Goal: Task Accomplishment & Management: Use online tool/utility

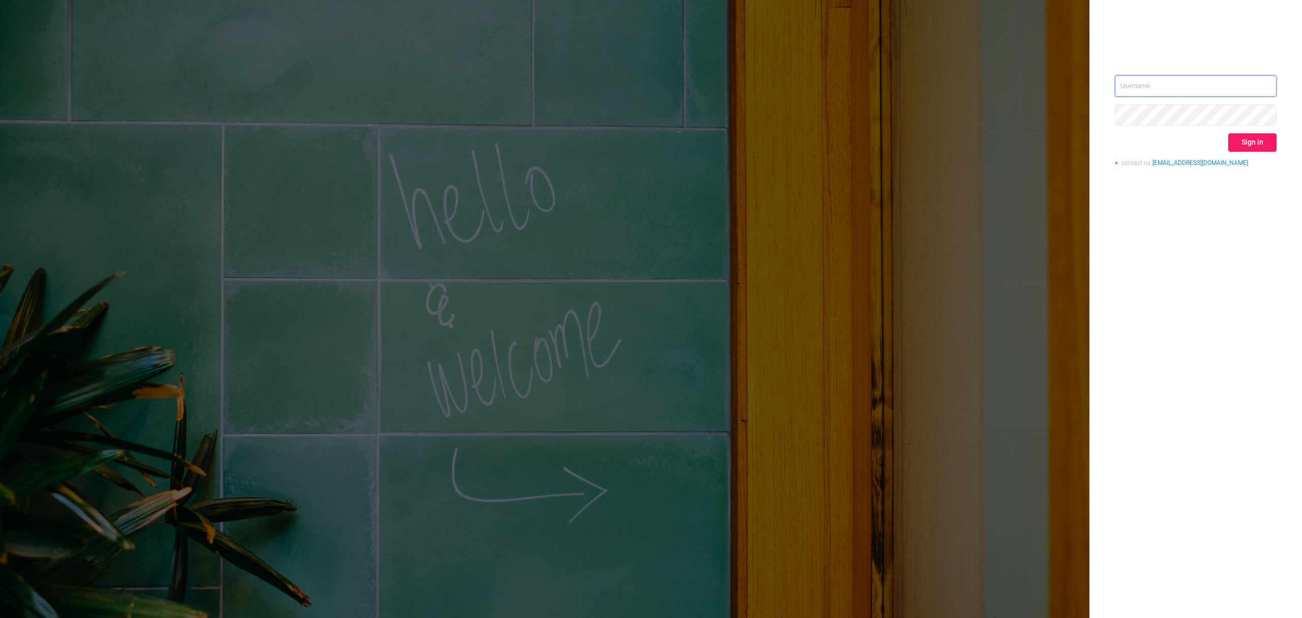
type input "[EMAIL_ADDRESS][DOMAIN_NAME]"
click at [1248, 141] on button "Sign in" at bounding box center [1253, 142] width 48 height 18
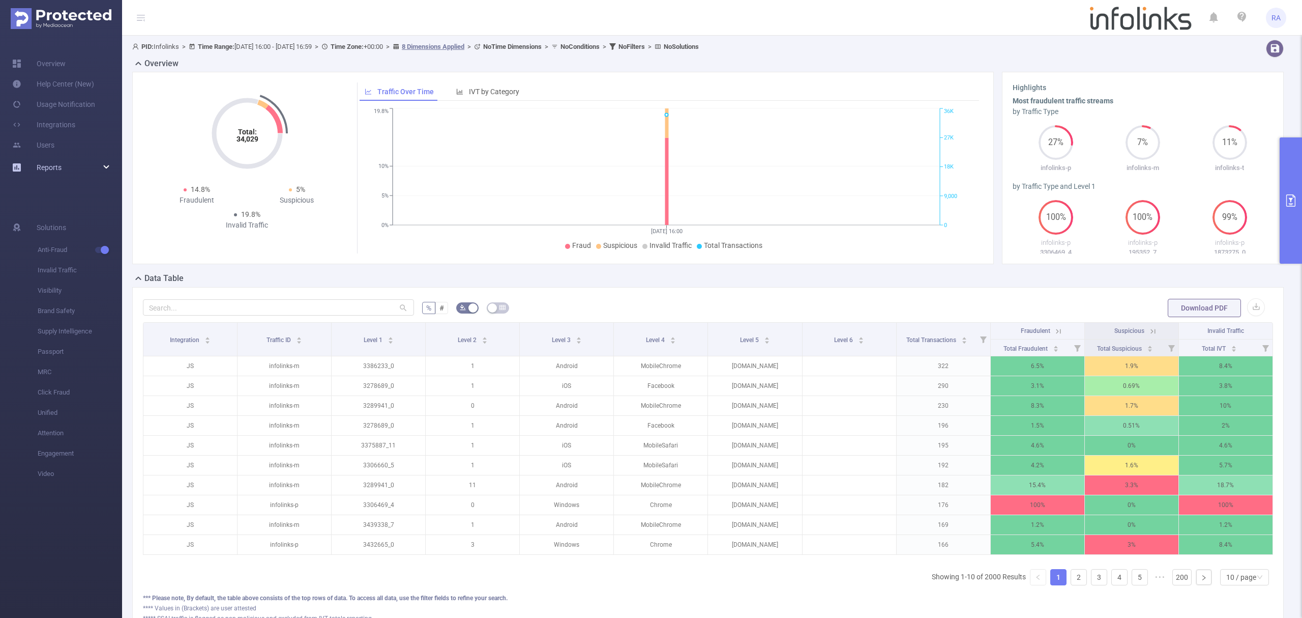
click at [49, 166] on span "Reports" at bounding box center [49, 167] width 25 height 8
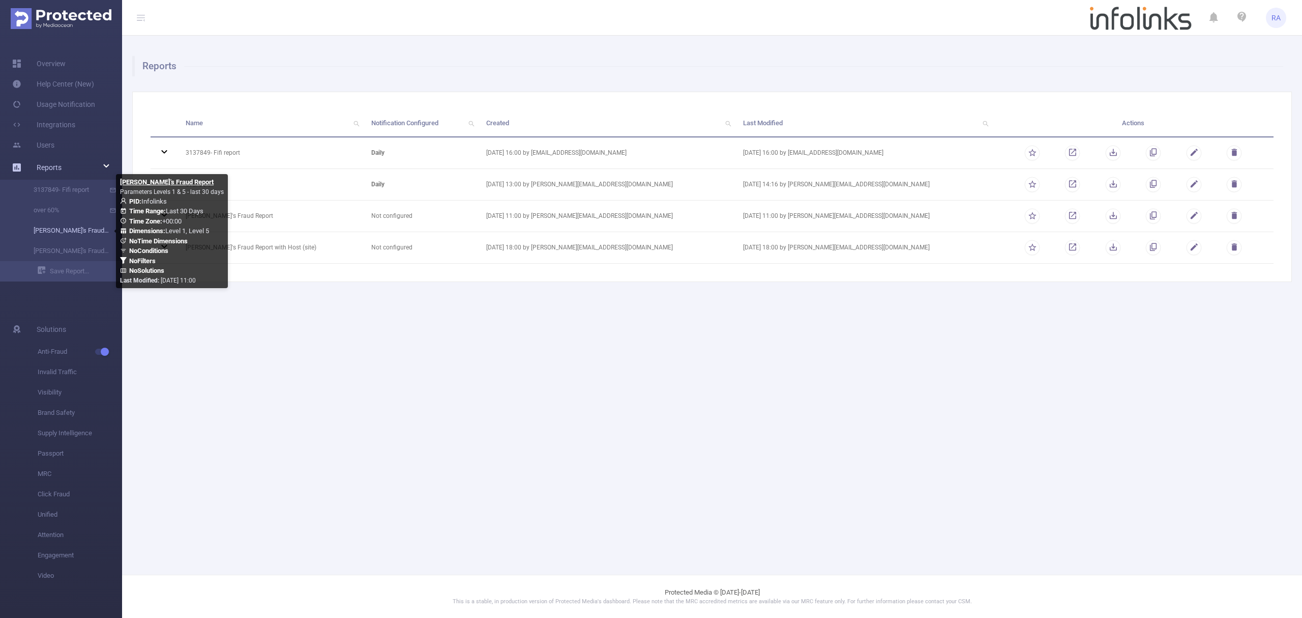
click at [70, 234] on link "[PERSON_NAME]'s Fraud Report" at bounding box center [65, 230] width 90 height 20
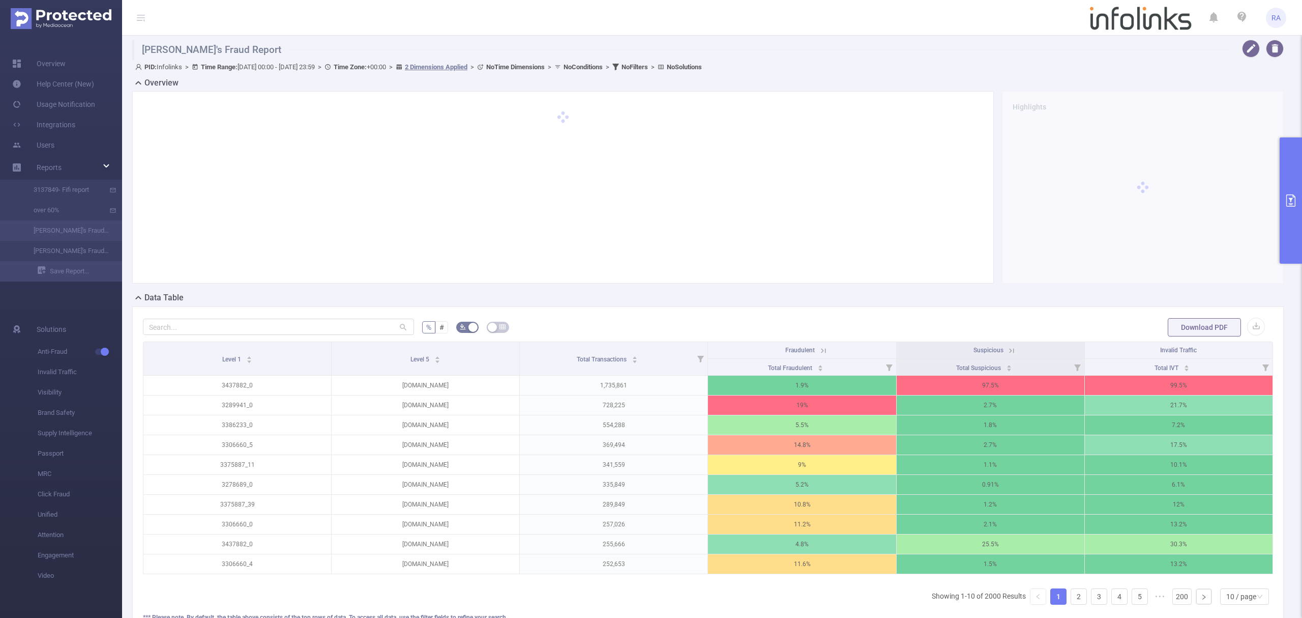
click at [1291, 208] on button "primary" at bounding box center [1291, 200] width 22 height 126
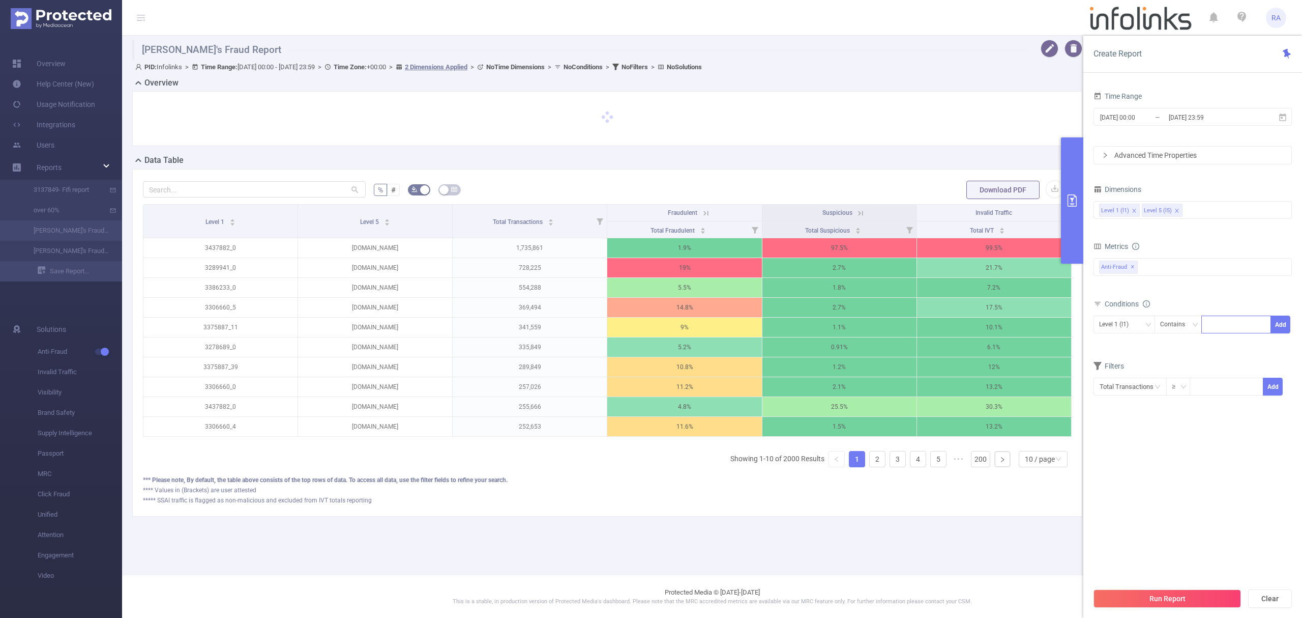
click at [1241, 330] on div at bounding box center [1236, 324] width 59 height 17
paste input "3437500"
type input "3437500"
click at [1271, 328] on button "Add" at bounding box center [1281, 324] width 20 height 18
click at [1171, 588] on div "Run Report Clear" at bounding box center [1193, 598] width 219 height 39
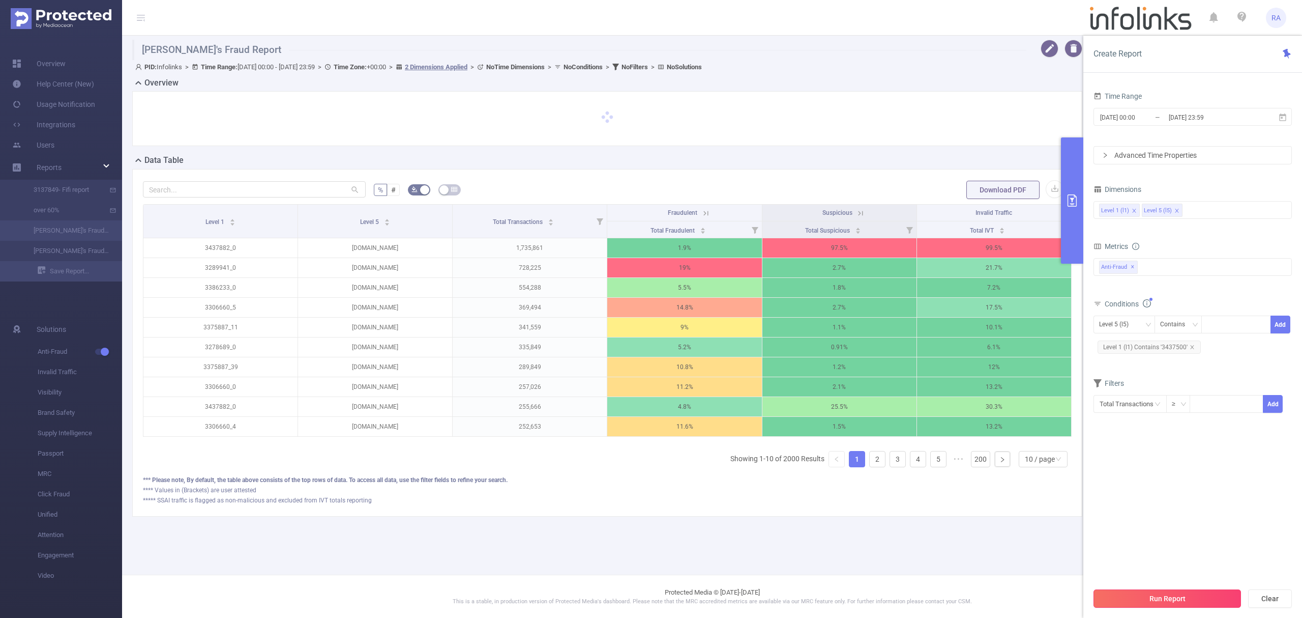
click at [1171, 595] on button "Run Report" at bounding box center [1168, 598] width 148 height 18
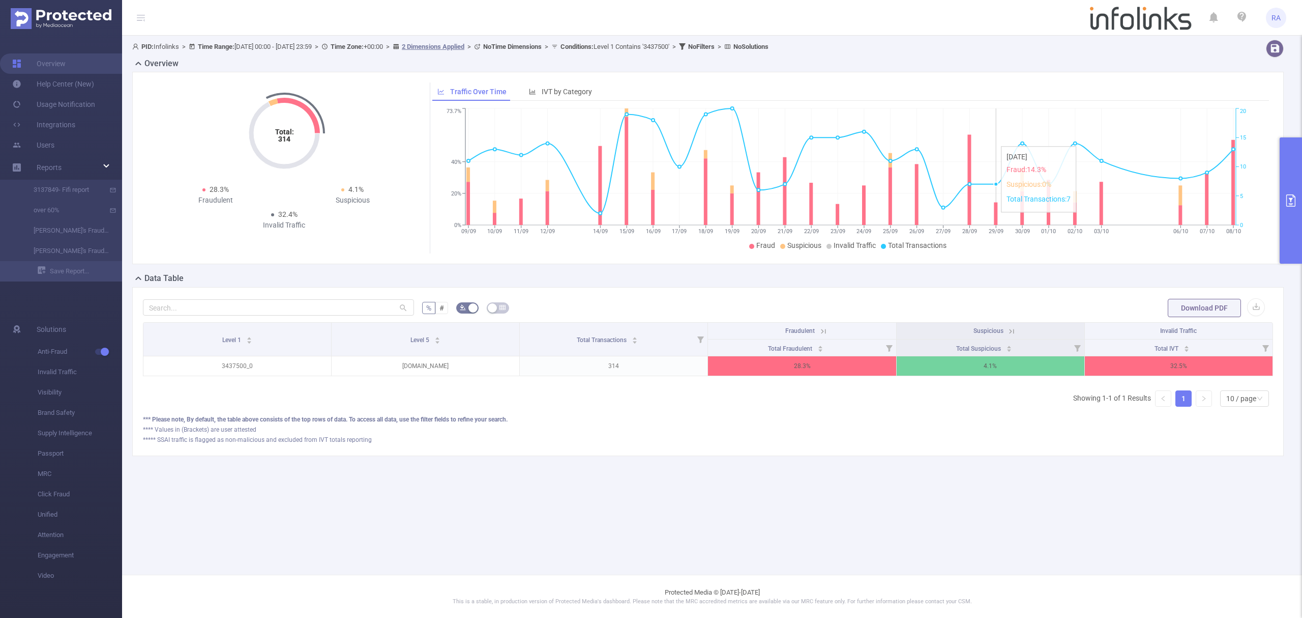
click at [1301, 182] on button "primary" at bounding box center [1291, 200] width 22 height 126
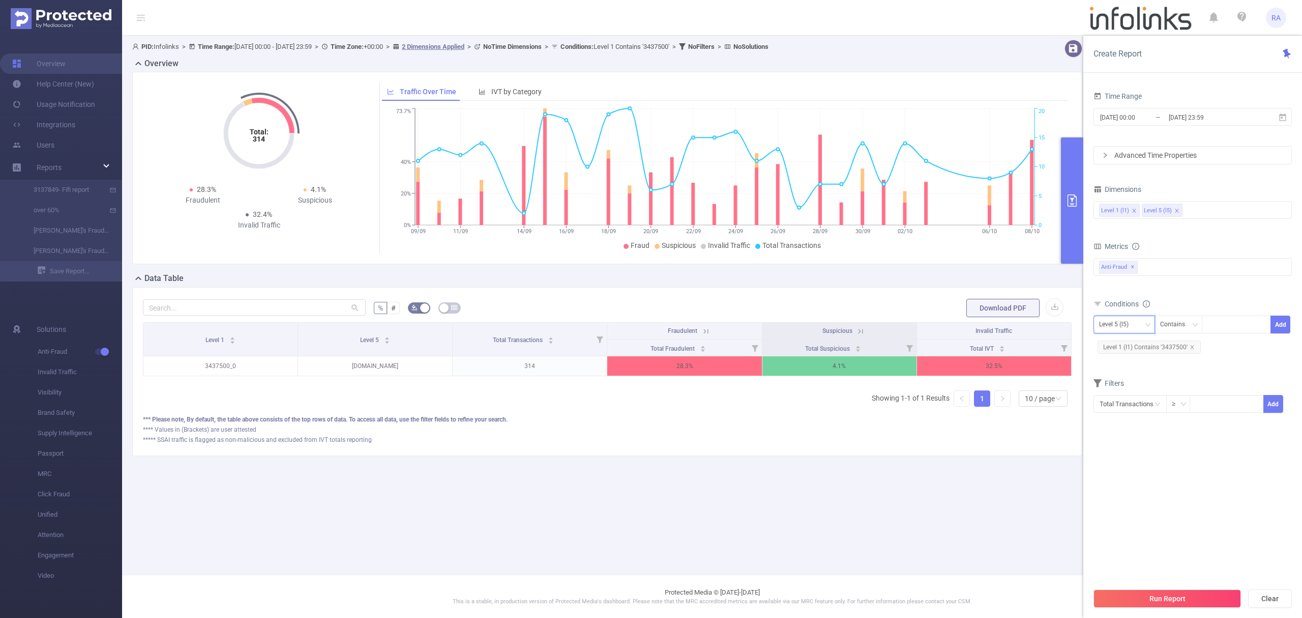
click at [1126, 328] on div "Level 5 (l5)" at bounding box center [1117, 324] width 37 height 17
click at [1125, 353] on li "Level 1 (l1)" at bounding box center [1125, 346] width 62 height 16
click at [1191, 347] on icon "icon: close" at bounding box center [1192, 346] width 5 height 5
click at [1223, 322] on div at bounding box center [1236, 324] width 59 height 17
paste input "3419922"
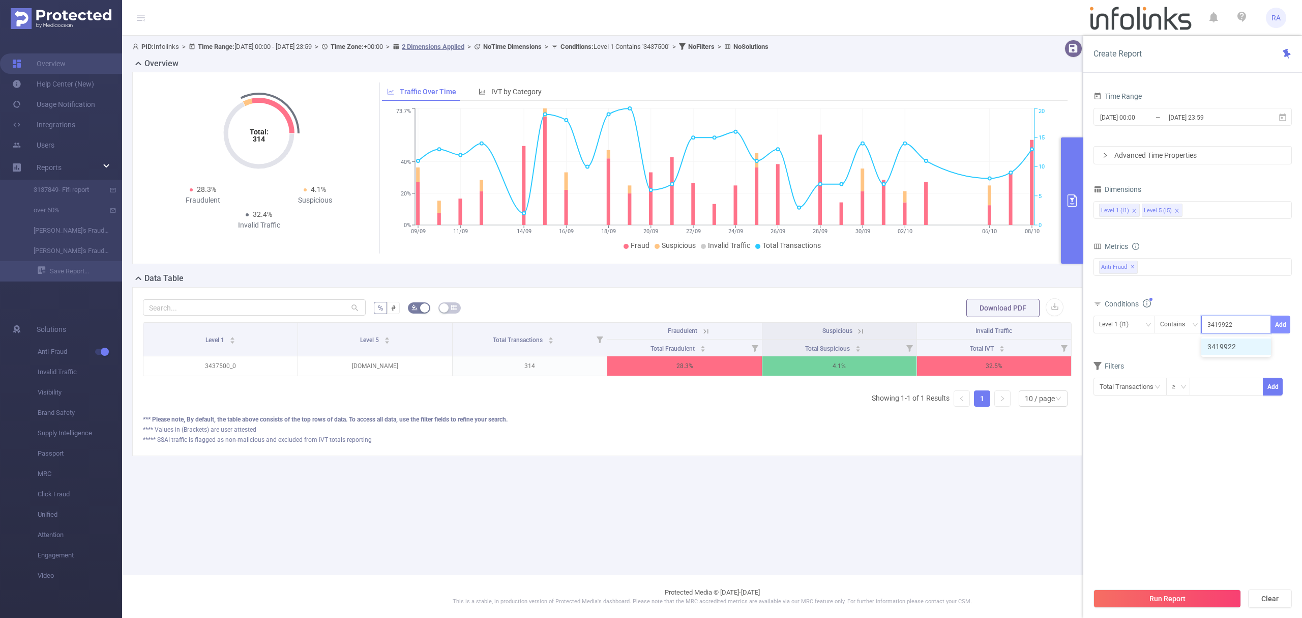
type input "3419922"
click at [1272, 325] on button "Add" at bounding box center [1281, 324] width 20 height 18
click at [1166, 601] on button "Run Report" at bounding box center [1168, 598] width 148 height 18
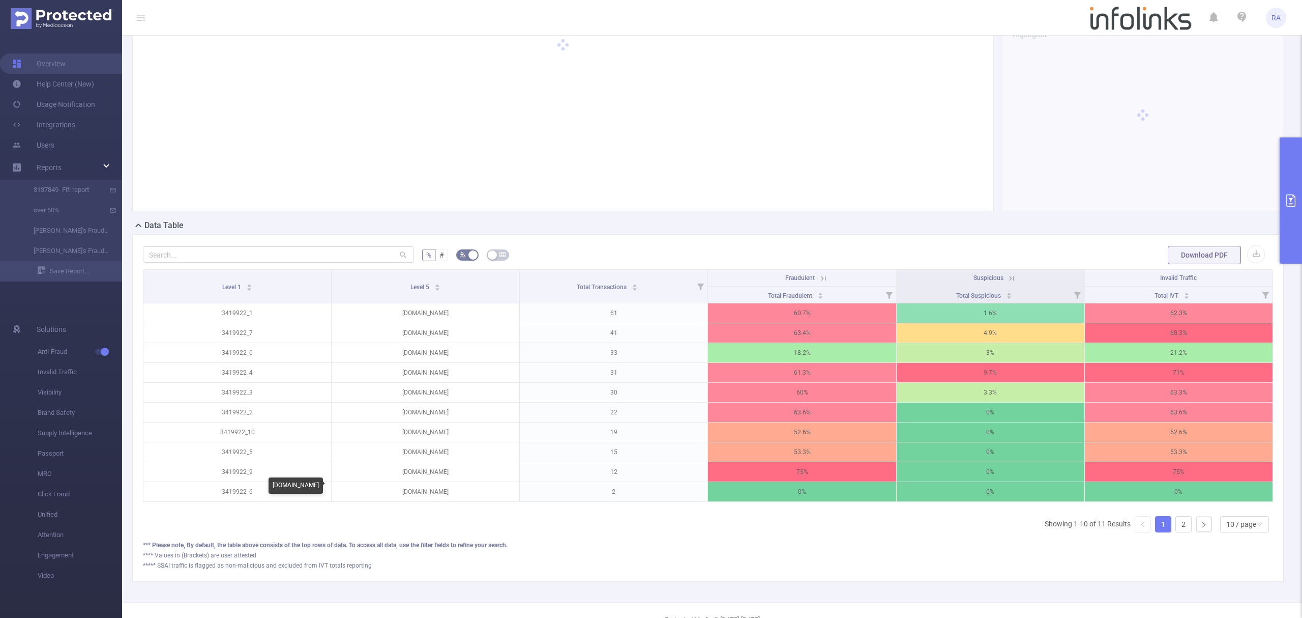
scroll to position [94, 0]
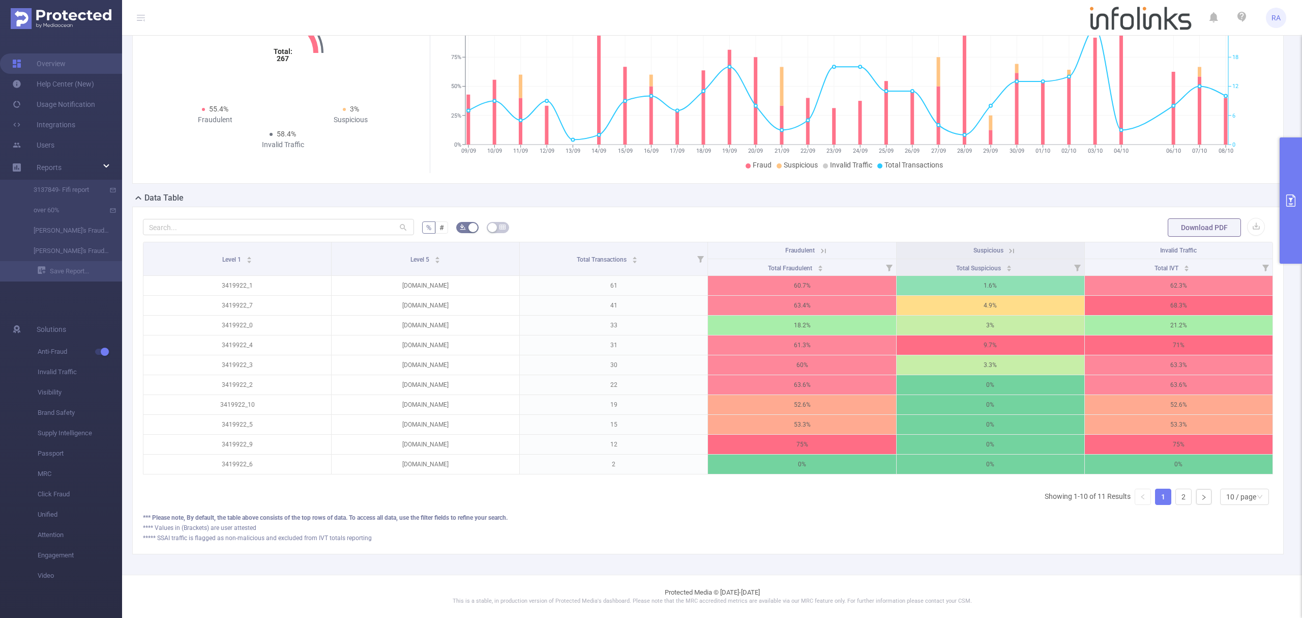
click at [1297, 224] on button "primary" at bounding box center [1291, 200] width 22 height 126
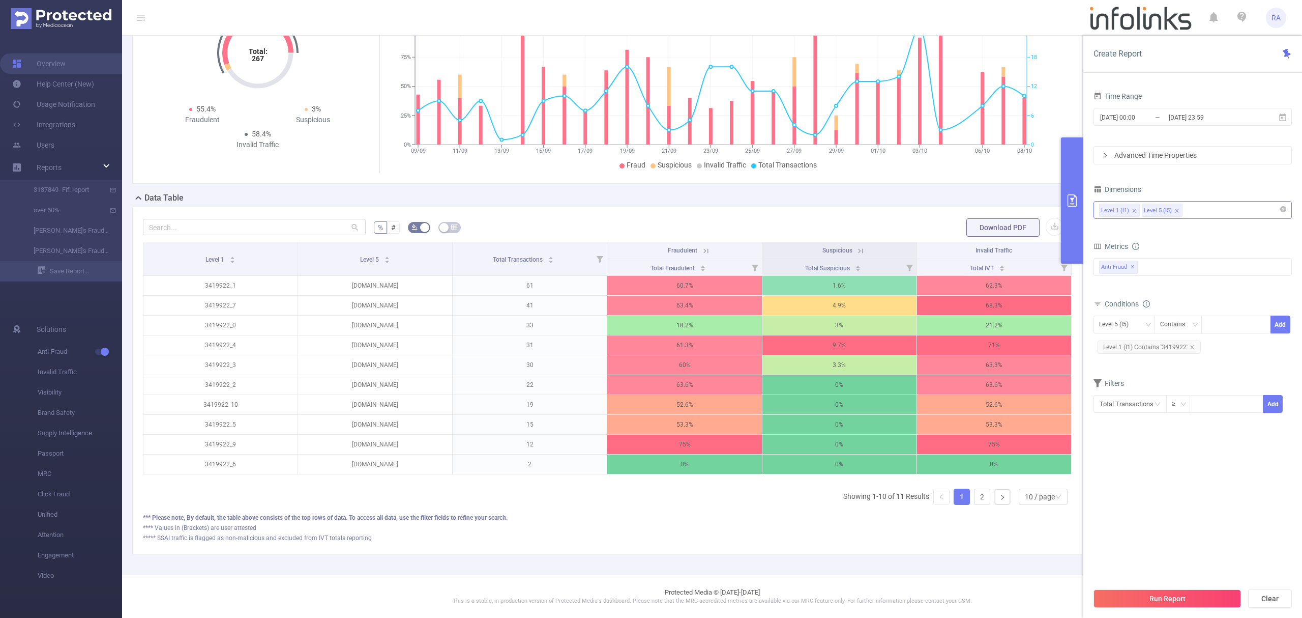
click at [1207, 208] on div "Level 1 (l1) Level 5 (l5)" at bounding box center [1192, 209] width 187 height 17
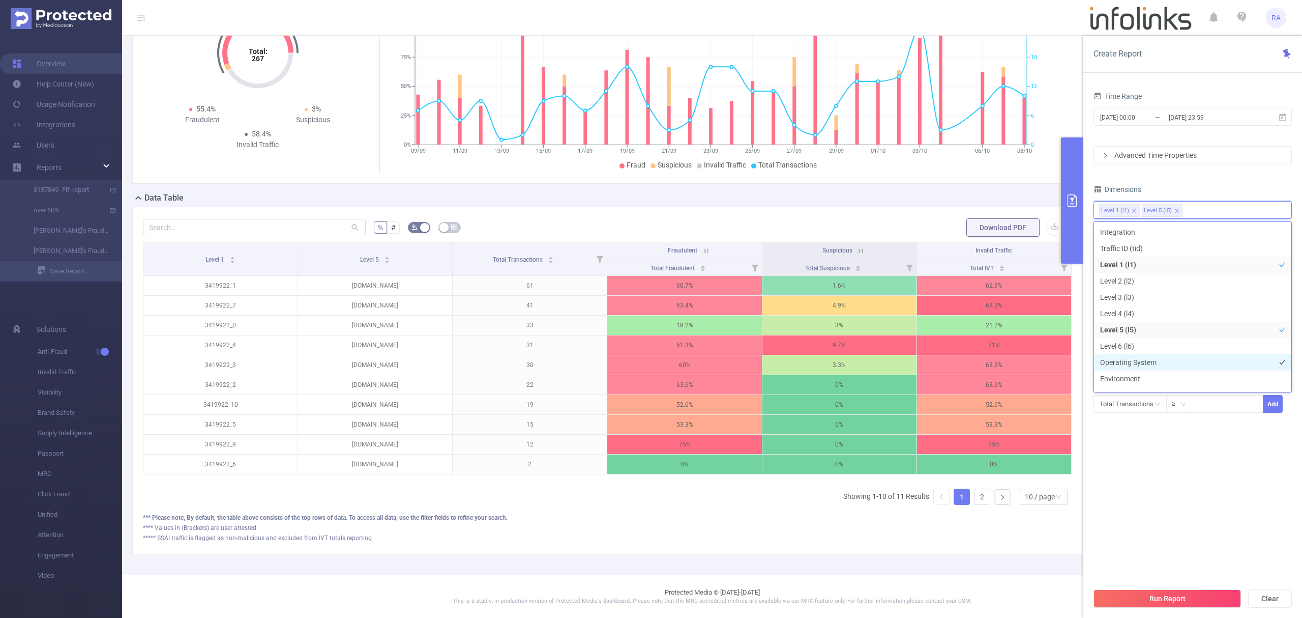
click at [1128, 359] on li "Operating System" at bounding box center [1192, 362] width 197 height 16
click at [1256, 207] on div "Level 1 (l1) Level 5 (l5) Operating System" at bounding box center [1192, 209] width 187 height 17
click at [1131, 326] on li "Browser" at bounding box center [1192, 327] width 197 height 16
click at [1167, 592] on button "Run Report" at bounding box center [1168, 598] width 148 height 18
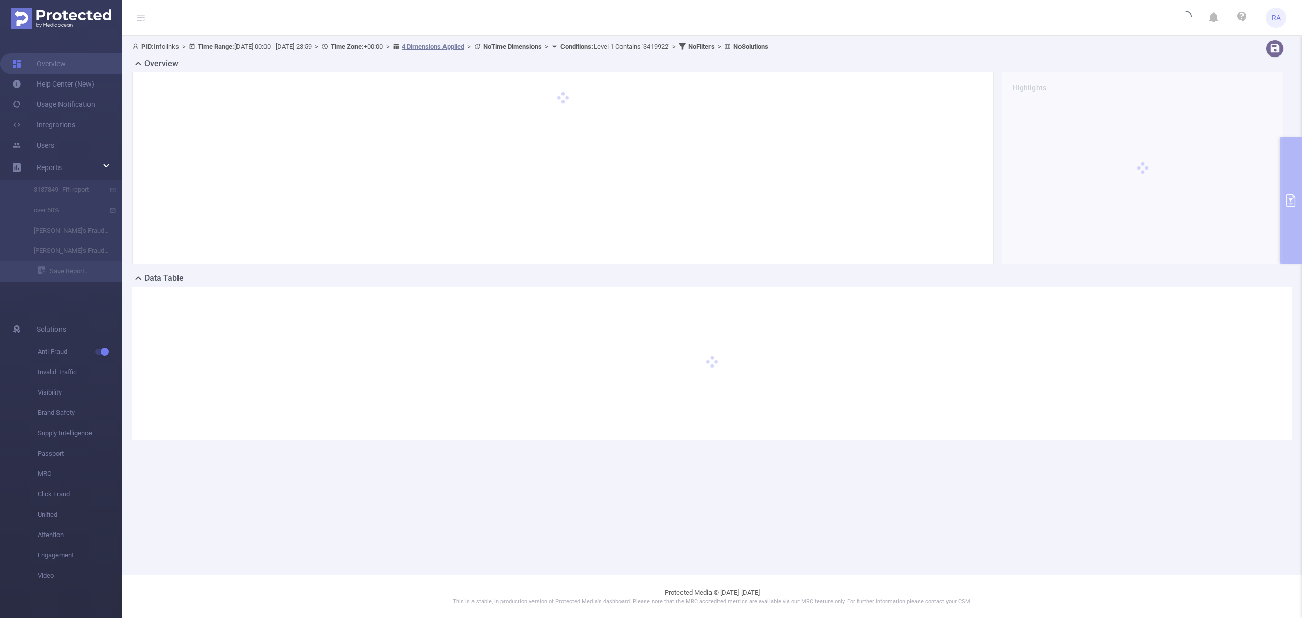
scroll to position [0, 0]
